Goal: Navigation & Orientation: Find specific page/section

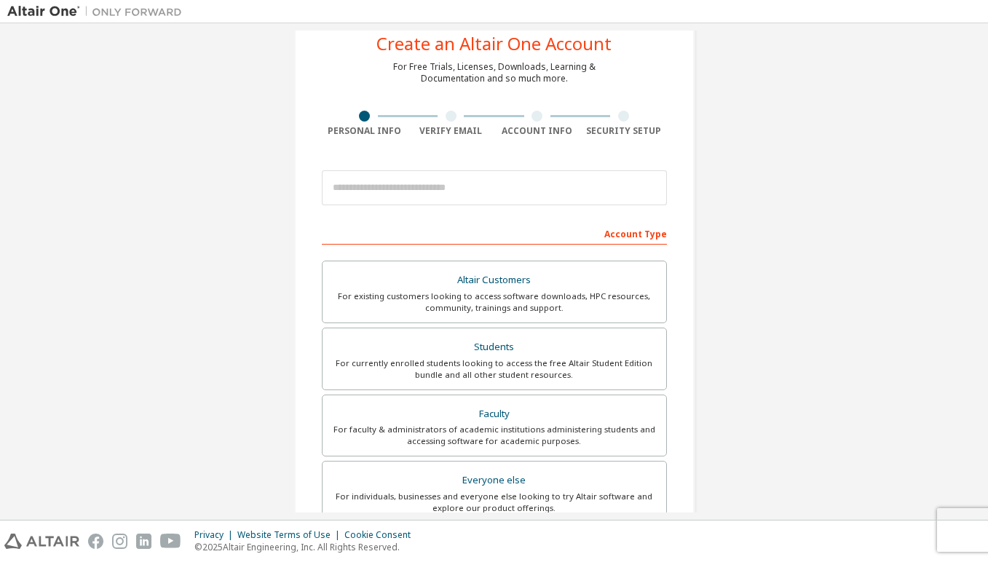
scroll to position [55, 0]
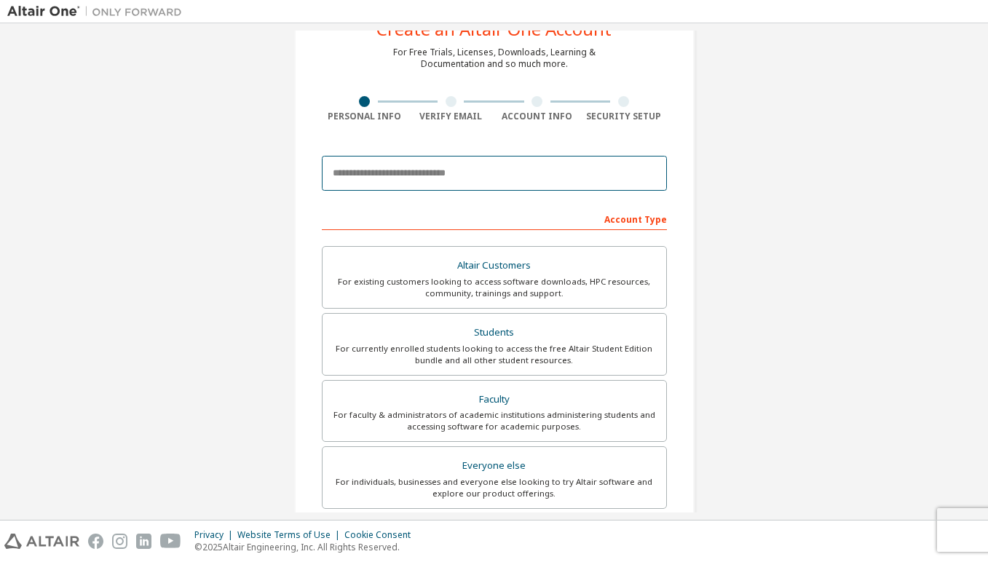
click at [395, 181] on input "email" at bounding box center [494, 173] width 345 height 35
type input "**********"
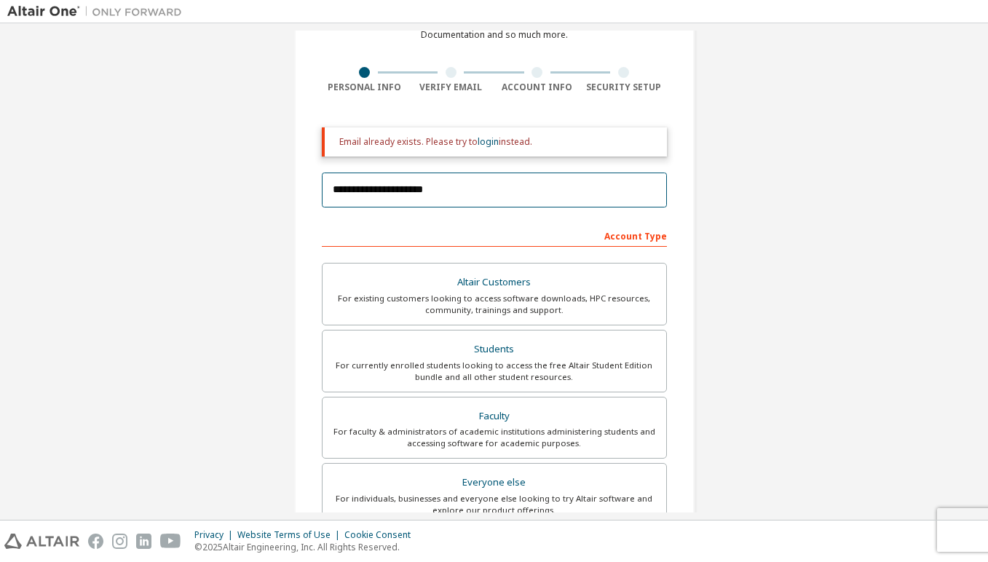
scroll to position [106, 0]
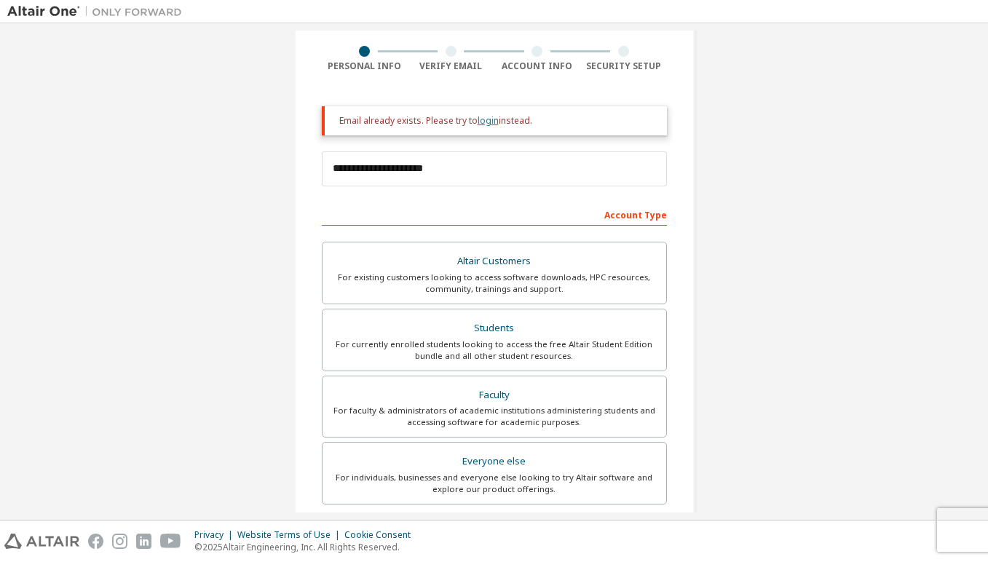
click at [483, 116] on link "login" at bounding box center [487, 120] width 21 height 12
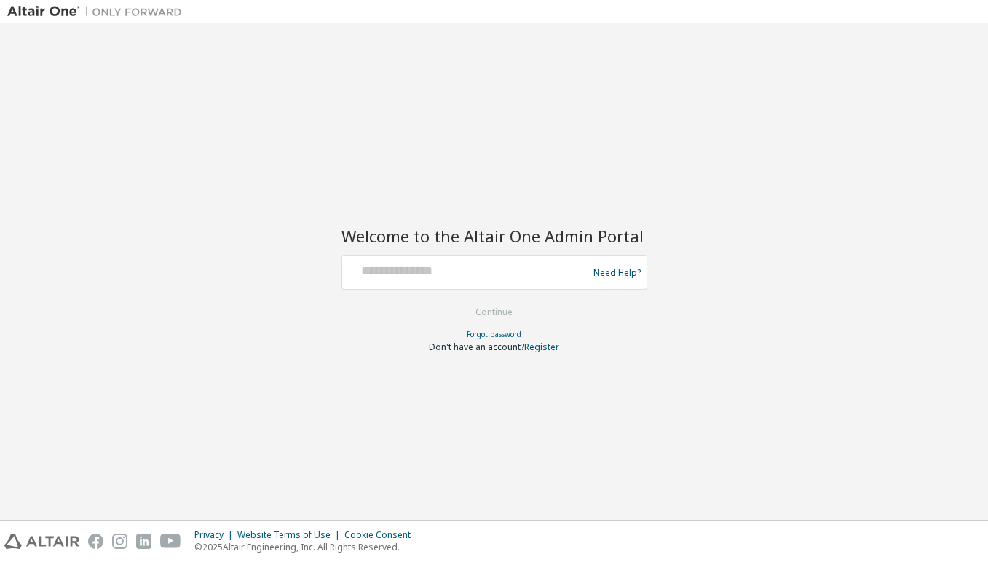
click at [412, 291] on form "Need Help? Please make sure that you provide your Global Login as email (e.g. @…" at bounding box center [494, 304] width 306 height 98
click at [412, 279] on div at bounding box center [467, 272] width 238 height 28
click at [415, 267] on input "text" at bounding box center [467, 268] width 238 height 21
type input "**********"
click at [507, 313] on button "Continue" at bounding box center [494, 312] width 68 height 22
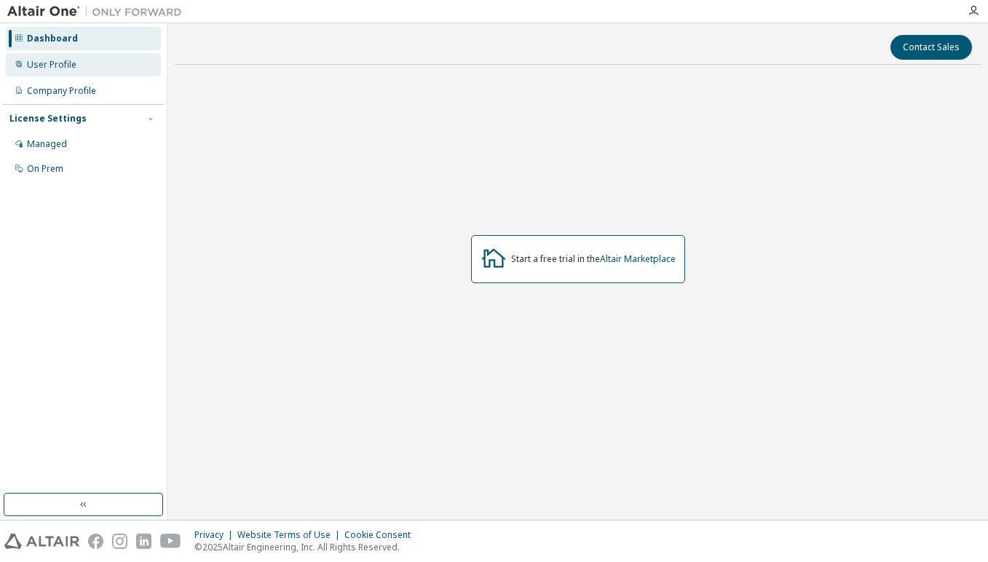
click at [91, 68] on div "User Profile" at bounding box center [83, 64] width 155 height 23
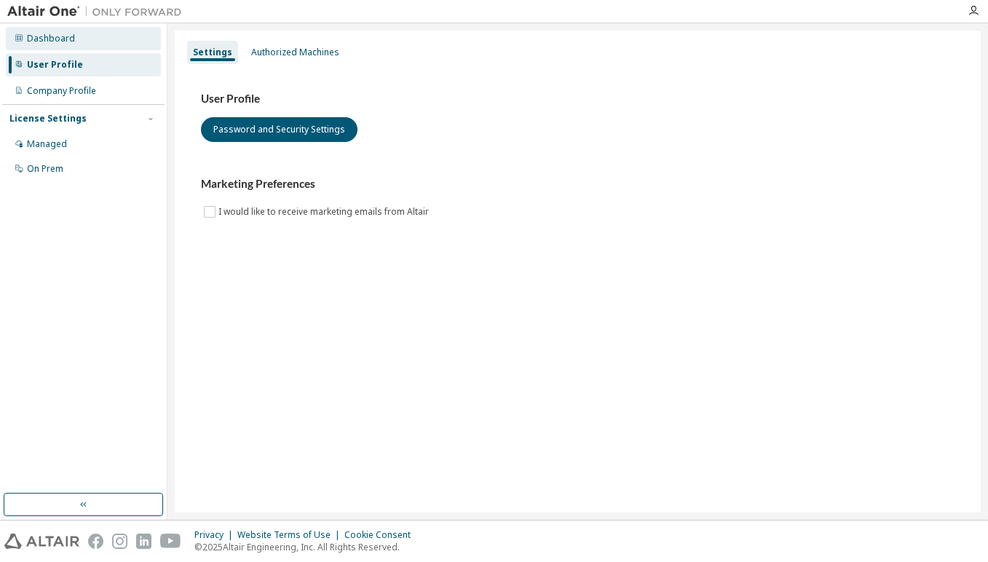
click at [60, 44] on div "Dashboard" at bounding box center [83, 38] width 155 height 23
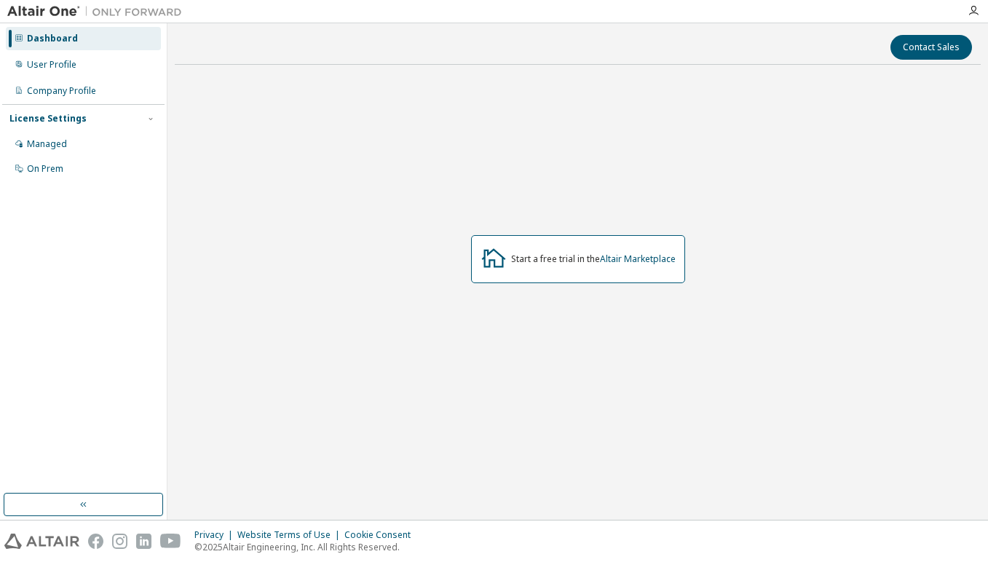
click at [57, 14] on img at bounding box center [98, 11] width 182 height 15
click at [148, 14] on img at bounding box center [98, 11] width 182 height 15
click at [973, 9] on icon "button" at bounding box center [973, 11] width 12 height 12
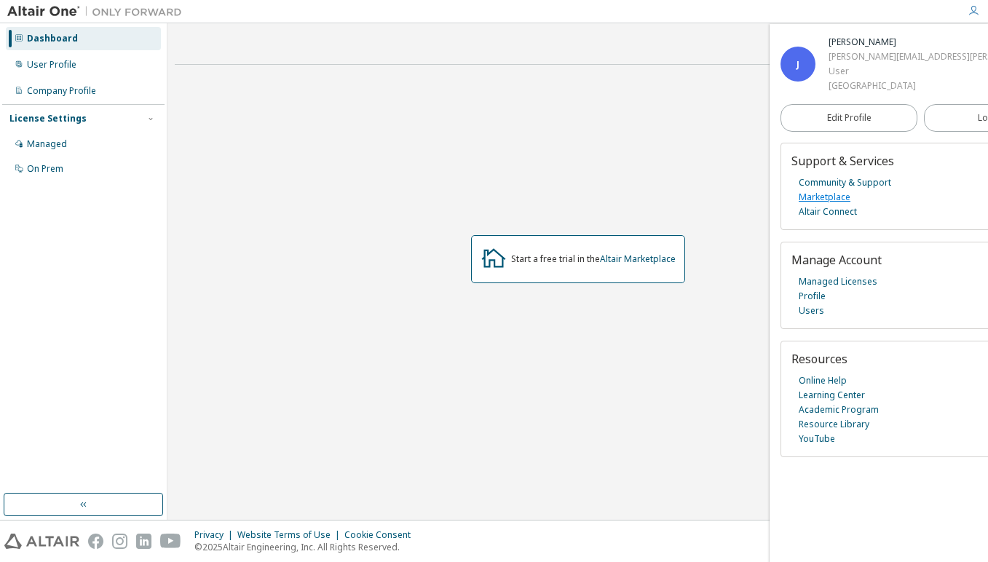
click at [827, 195] on link "Marketplace" at bounding box center [824, 197] width 52 height 15
click at [833, 199] on link "Marketplace" at bounding box center [824, 197] width 52 height 15
